Goal: Transaction & Acquisition: Book appointment/travel/reservation

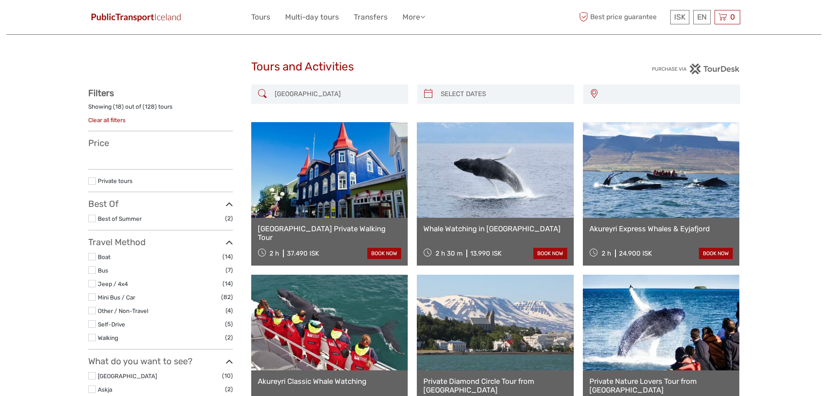
select select
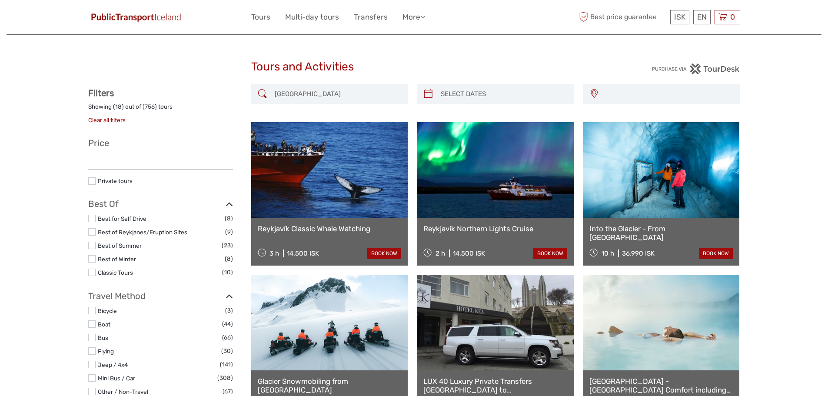
select select
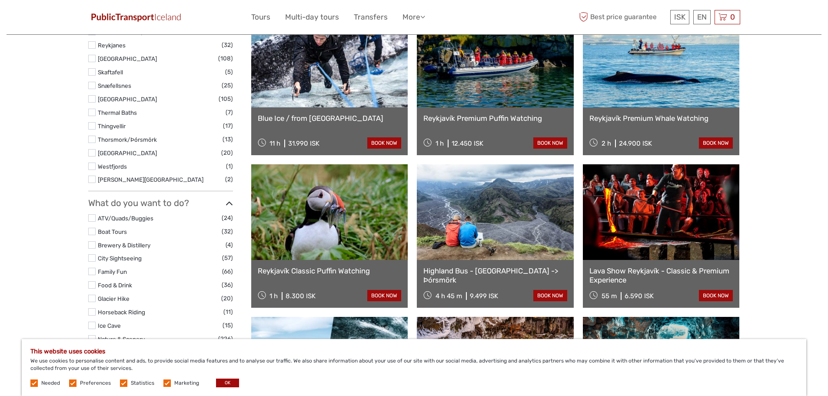
scroll to position [652, 0]
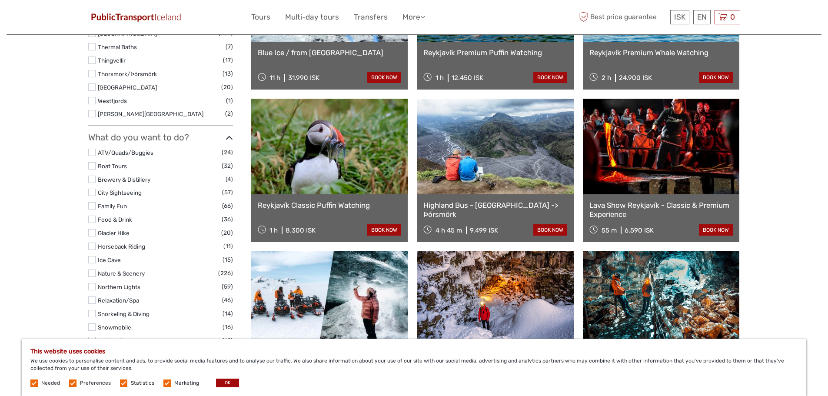
click at [666, 204] on link "Lava Show Reykjavík - Classic & Premium Experience" at bounding box center [661, 210] width 144 height 18
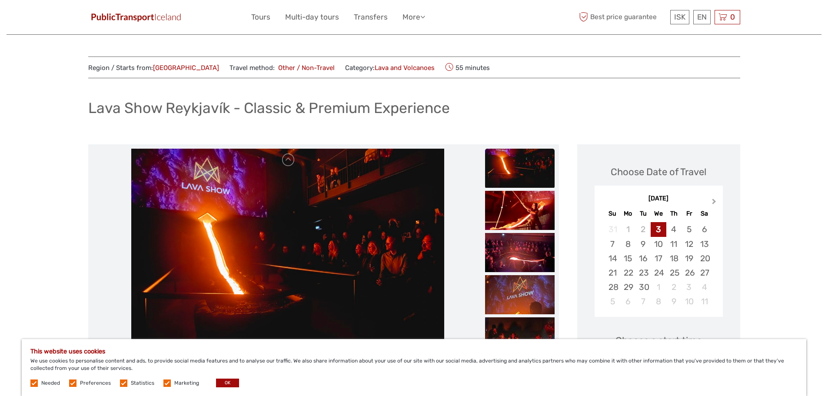
click at [716, 201] on button "Next Month" at bounding box center [715, 203] width 14 height 14
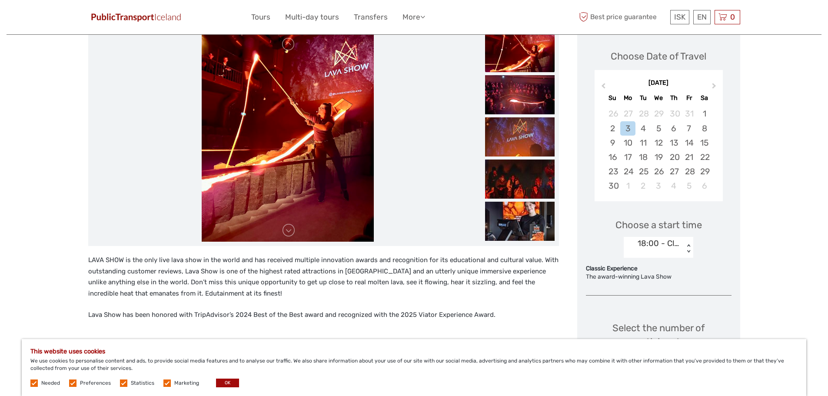
scroll to position [130, 0]
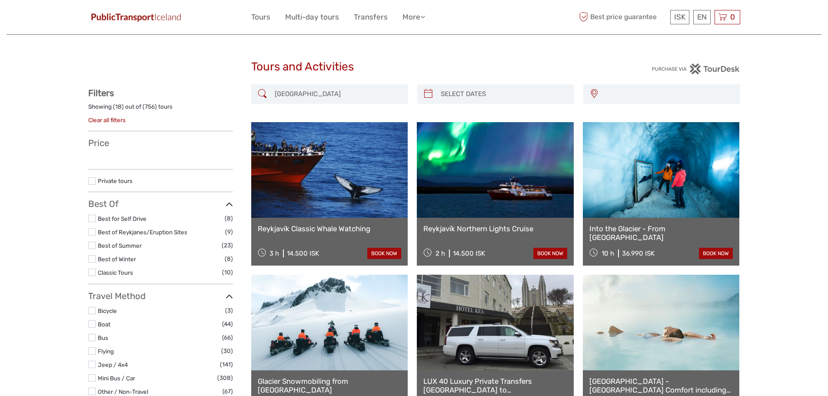
select select
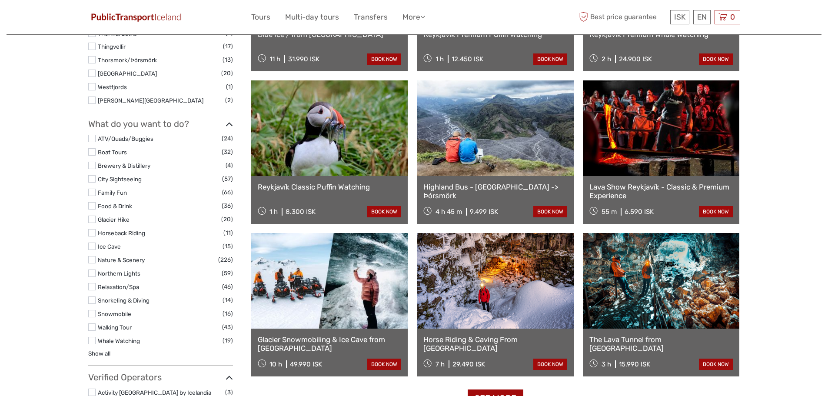
select select
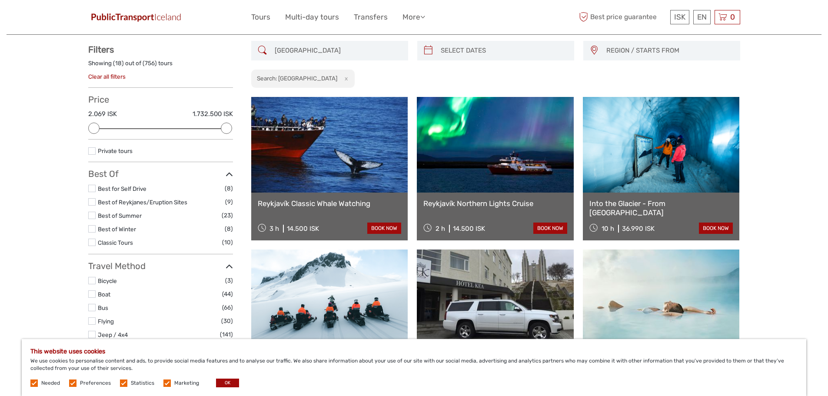
scroll to position [0, 0]
